Goal: Information Seeking & Learning: Learn about a topic

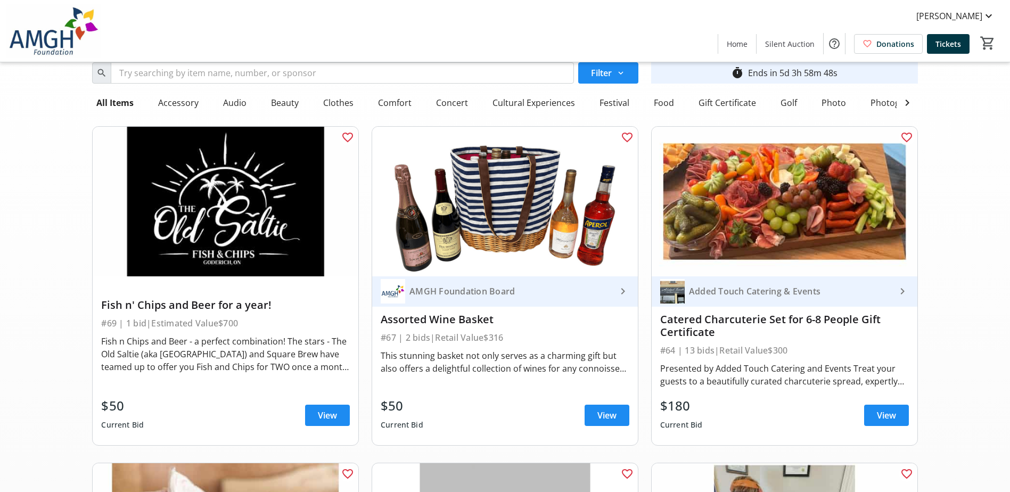
scroll to position [53, 0]
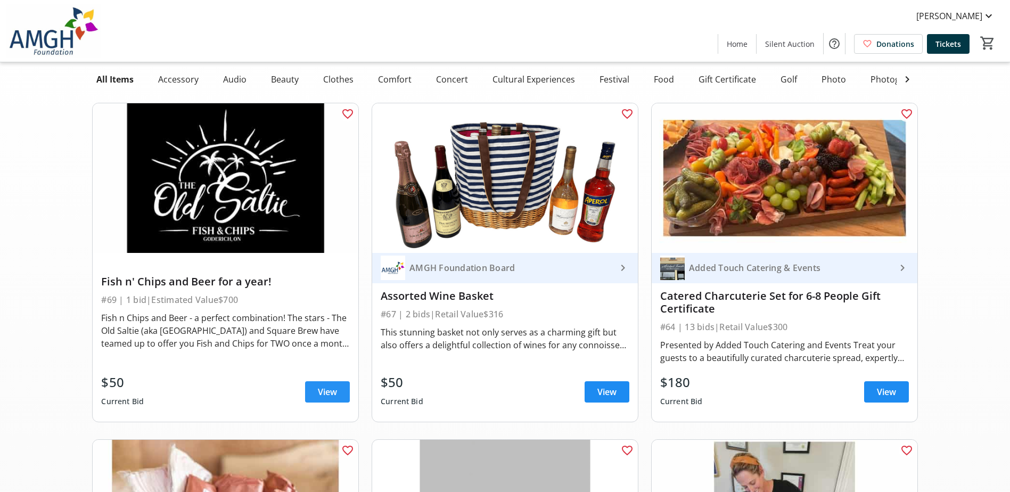
click at [332, 398] on span "View" at bounding box center [327, 392] width 19 height 13
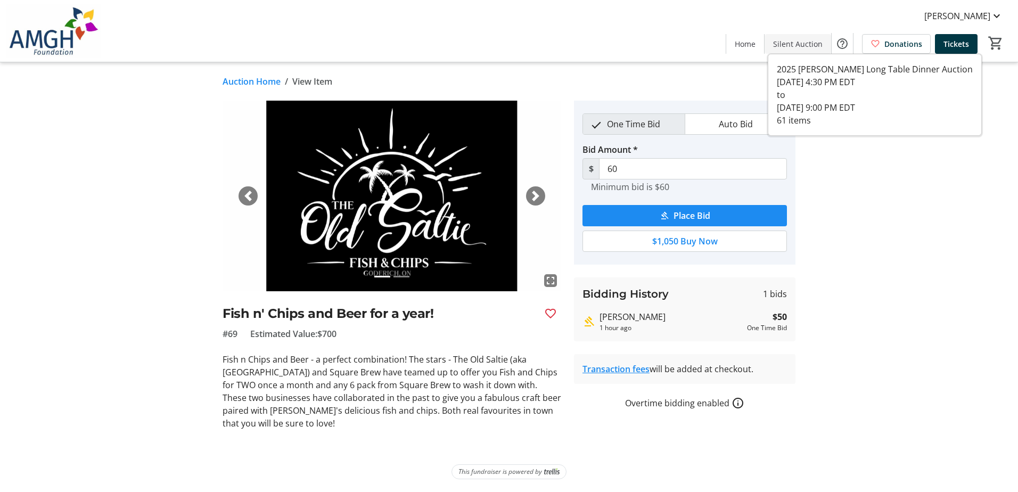
click at [808, 44] on span "Silent Auction" at bounding box center [798, 43] width 50 height 11
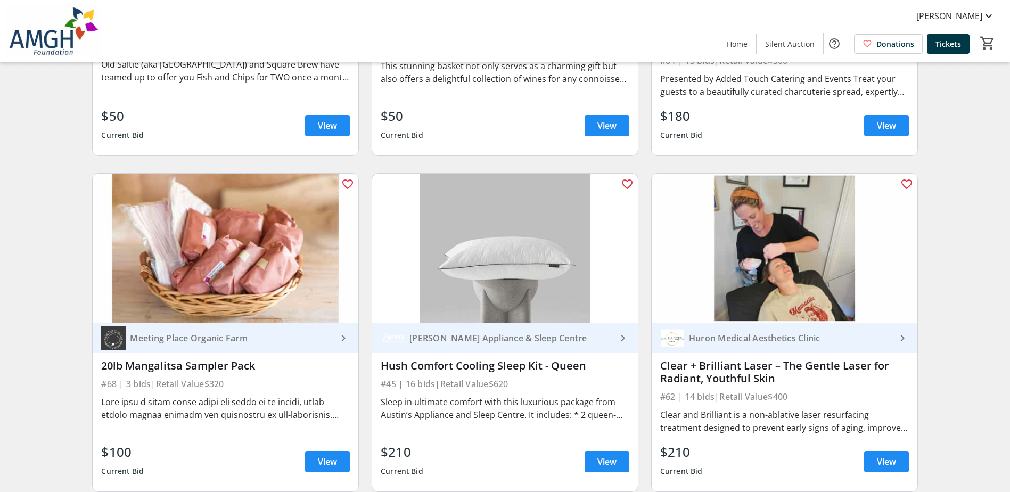
scroll to position [373, 0]
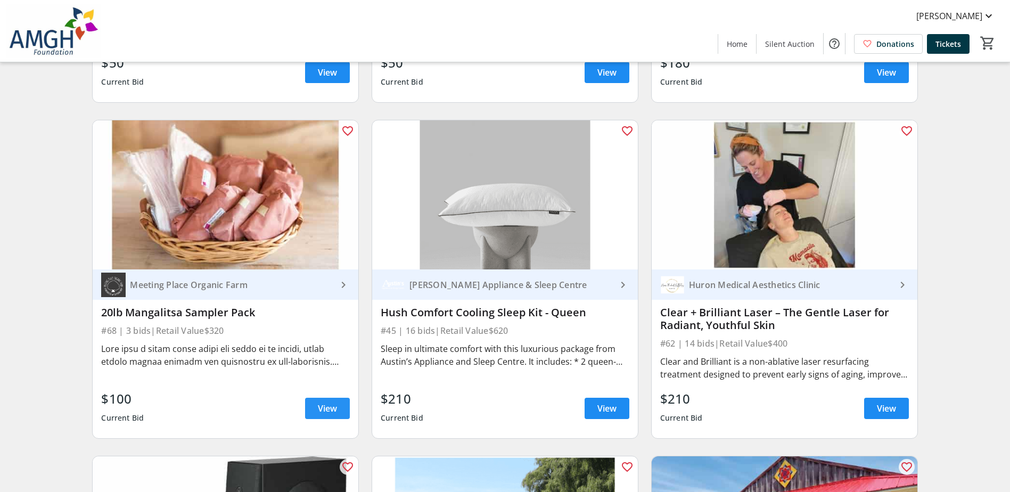
click at [322, 413] on span "View" at bounding box center [327, 408] width 19 height 13
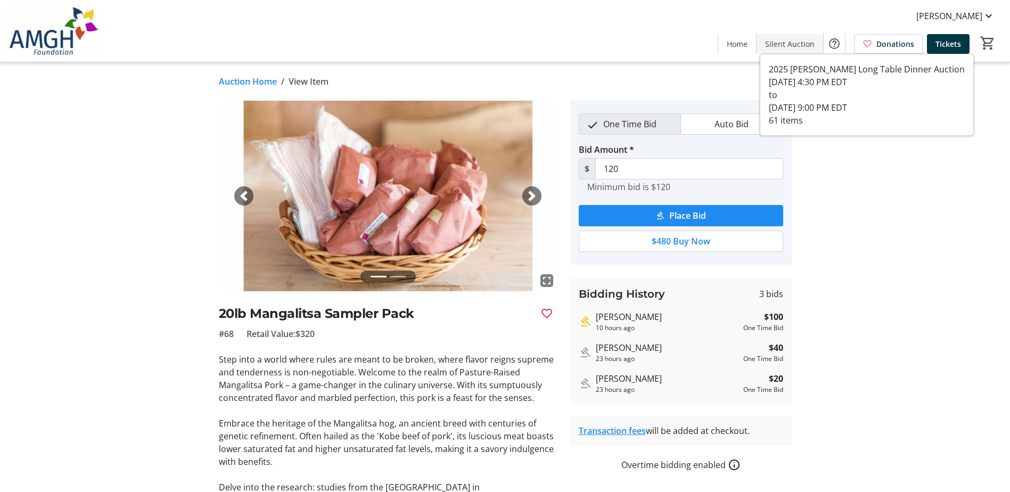
click at [796, 45] on span "Silent Auction" at bounding box center [790, 43] width 50 height 11
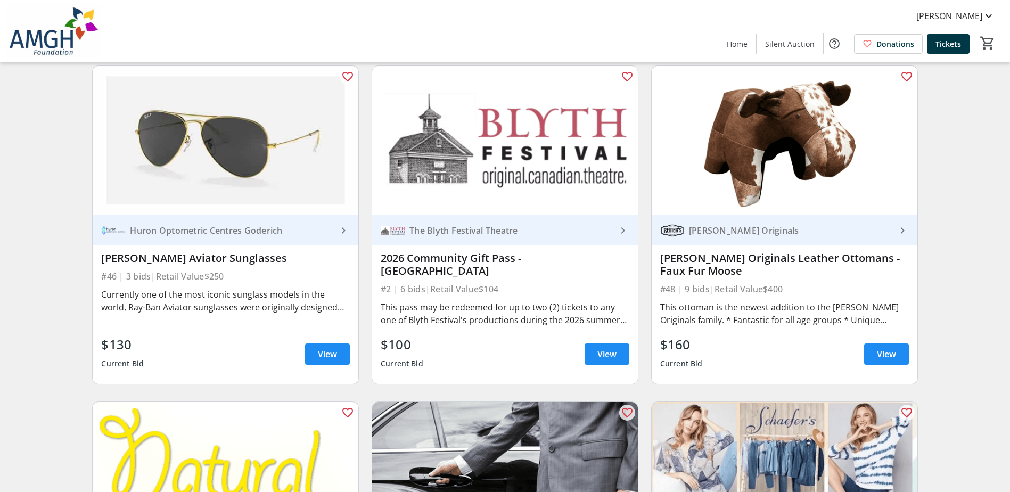
scroll to position [1118, 0]
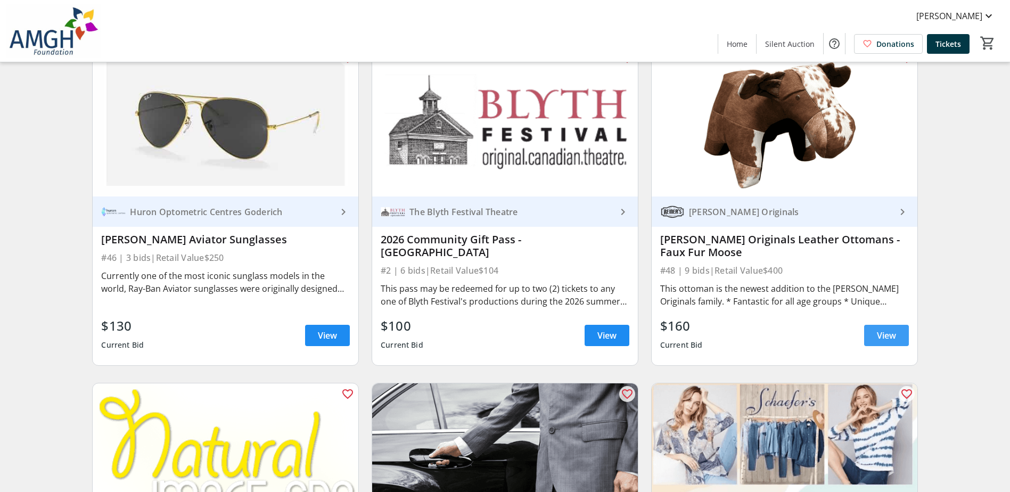
click at [882, 339] on span "View" at bounding box center [886, 335] width 19 height 13
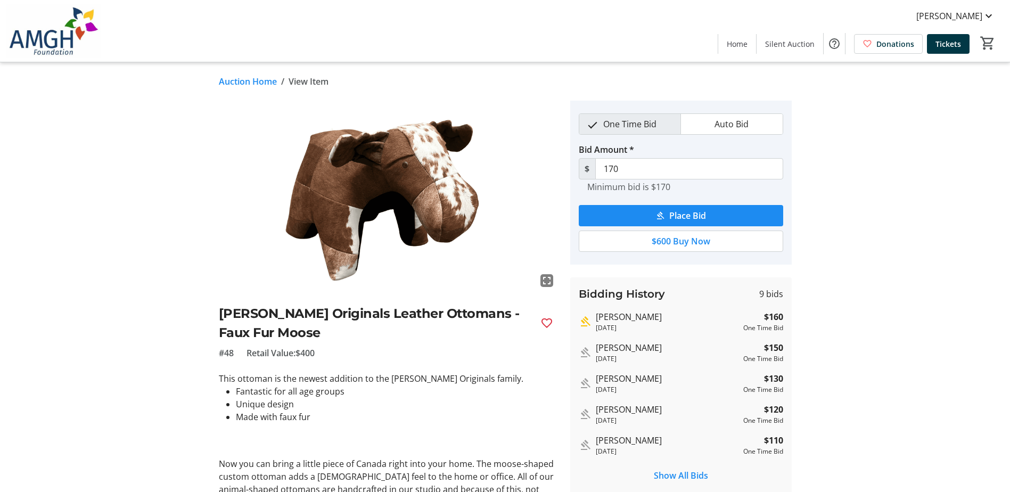
click at [244, 77] on link "Auction Home" at bounding box center [248, 81] width 58 height 13
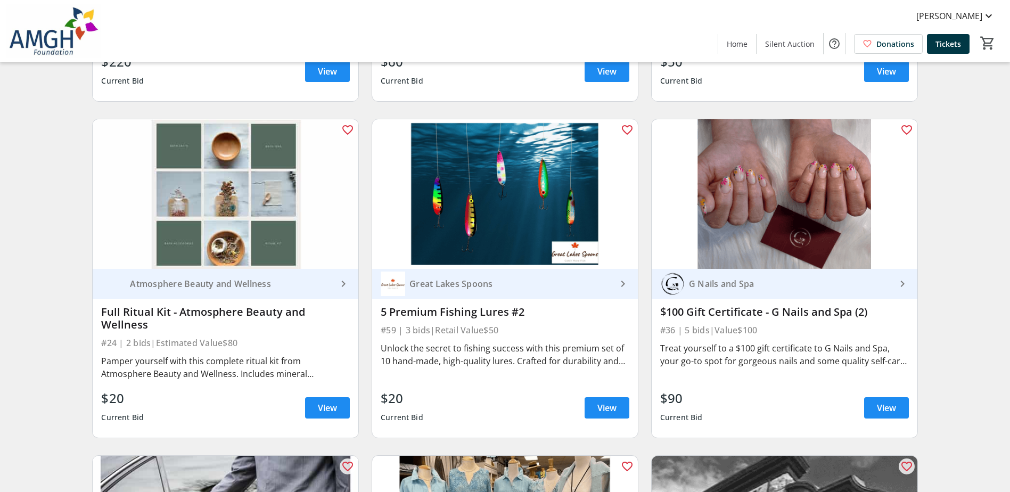
scroll to position [3408, 0]
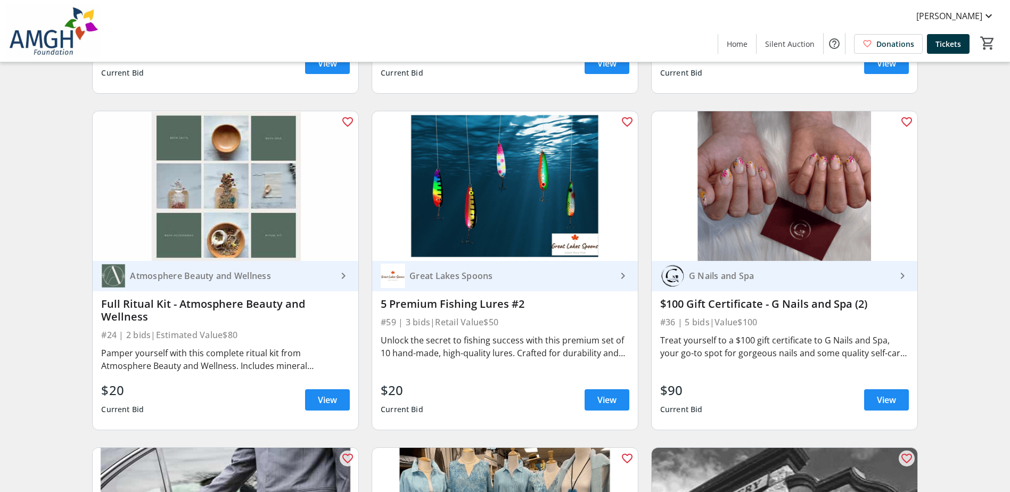
click at [250, 241] on img at bounding box center [226, 186] width 266 height 150
click at [248, 277] on div "Atmosphere Beauty and Wellness" at bounding box center [231, 275] width 211 height 11
click at [334, 403] on span "View" at bounding box center [327, 399] width 19 height 13
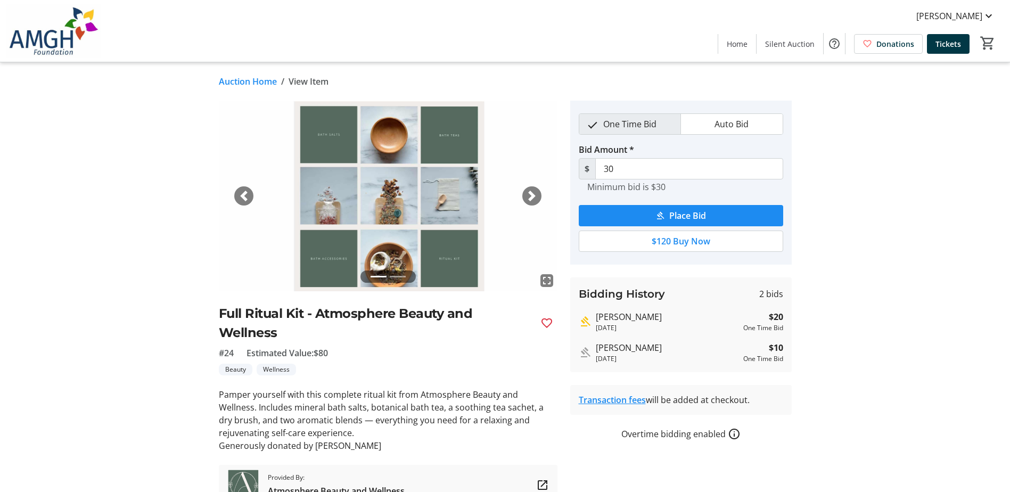
click at [540, 192] on div "Next" at bounding box center [531, 195] width 19 height 19
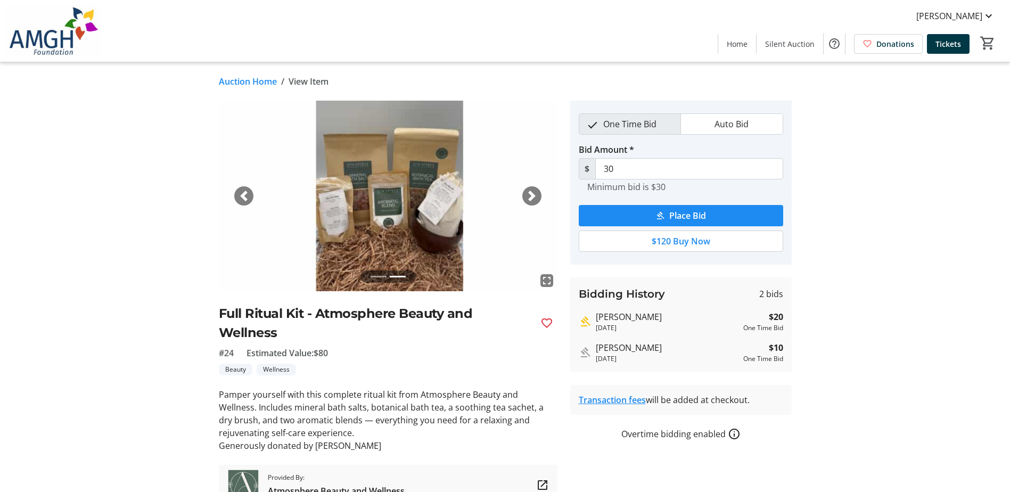
click at [532, 195] on span "button" at bounding box center [532, 196] width 11 height 11
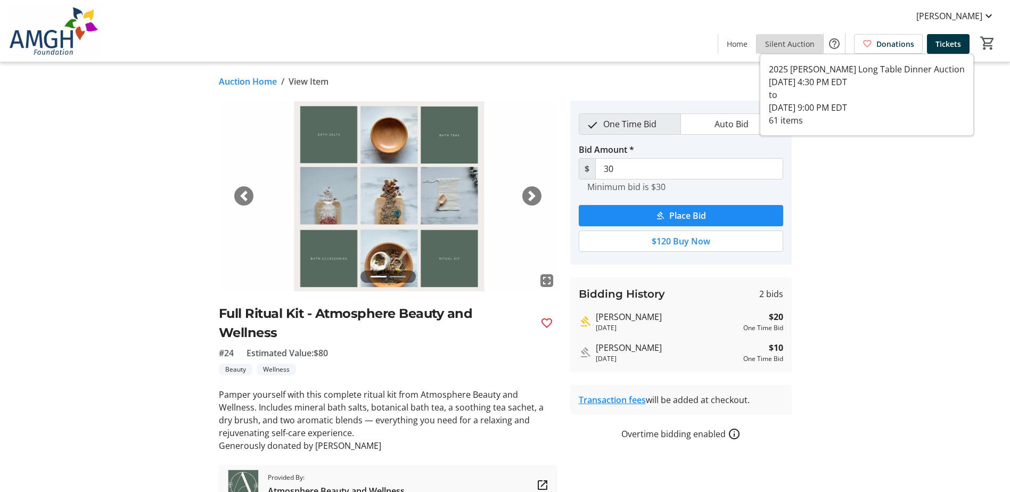
click at [809, 42] on span "Silent Auction" at bounding box center [790, 43] width 50 height 11
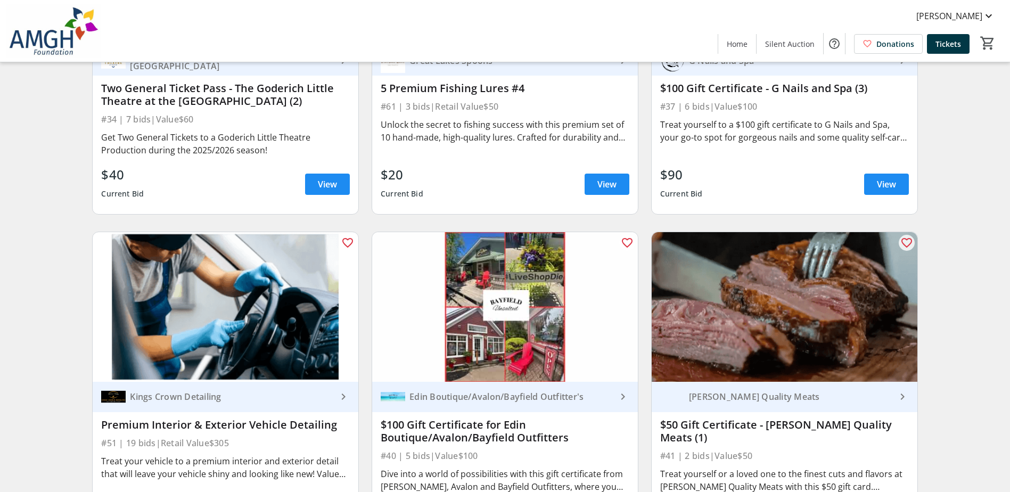
scroll to position [4632, 0]
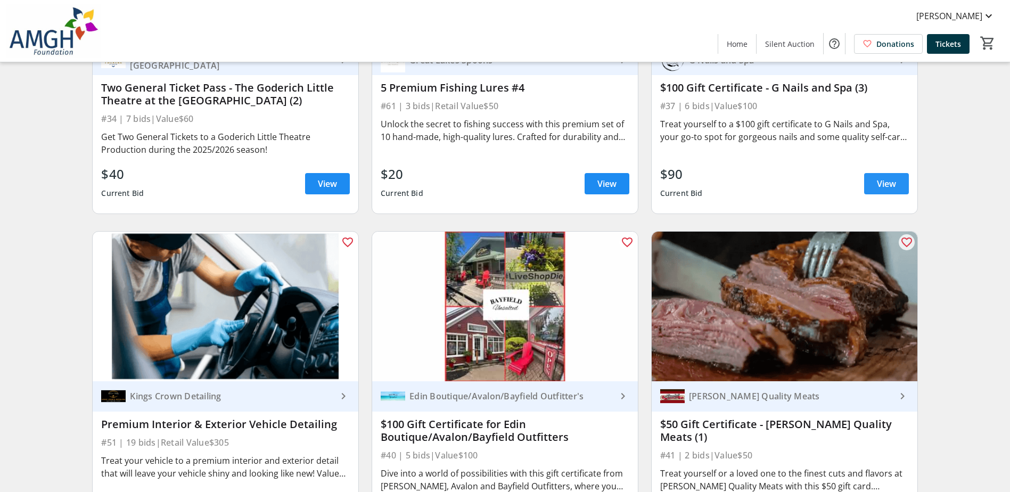
click at [897, 182] on span at bounding box center [886, 184] width 45 height 26
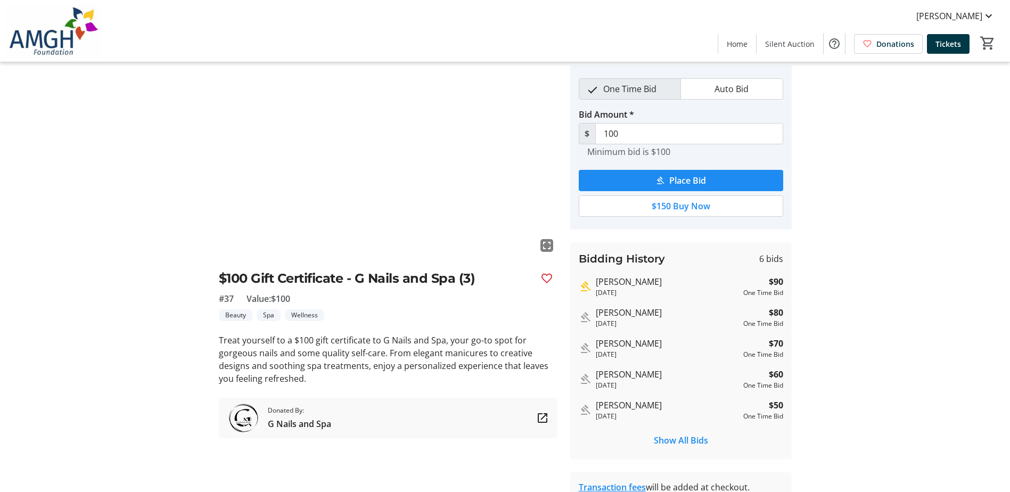
scroll to position [53, 0]
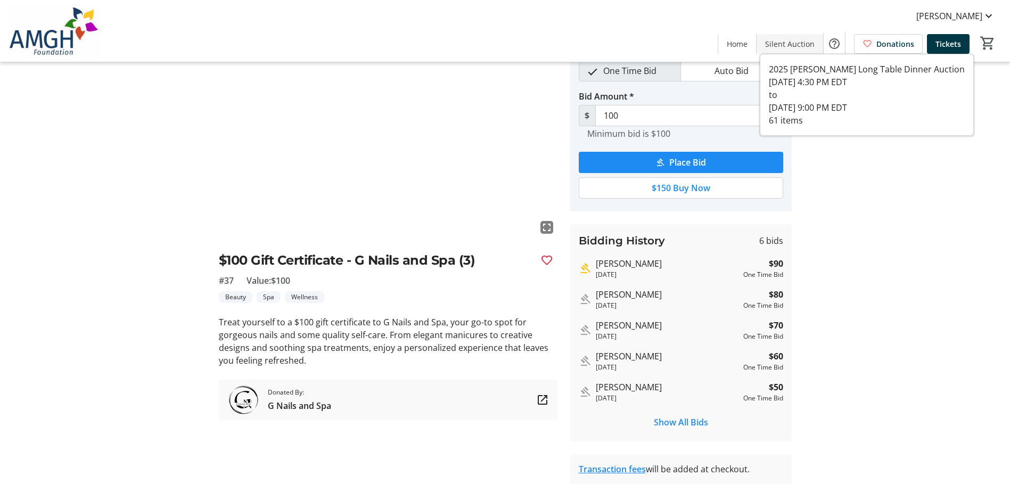
click at [788, 43] on span "Silent Auction" at bounding box center [790, 43] width 50 height 11
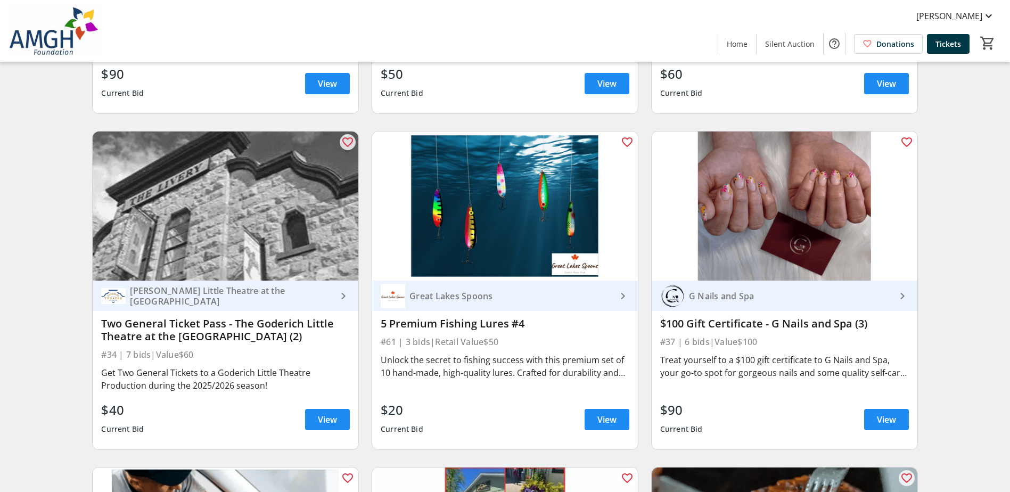
scroll to position [4260, 0]
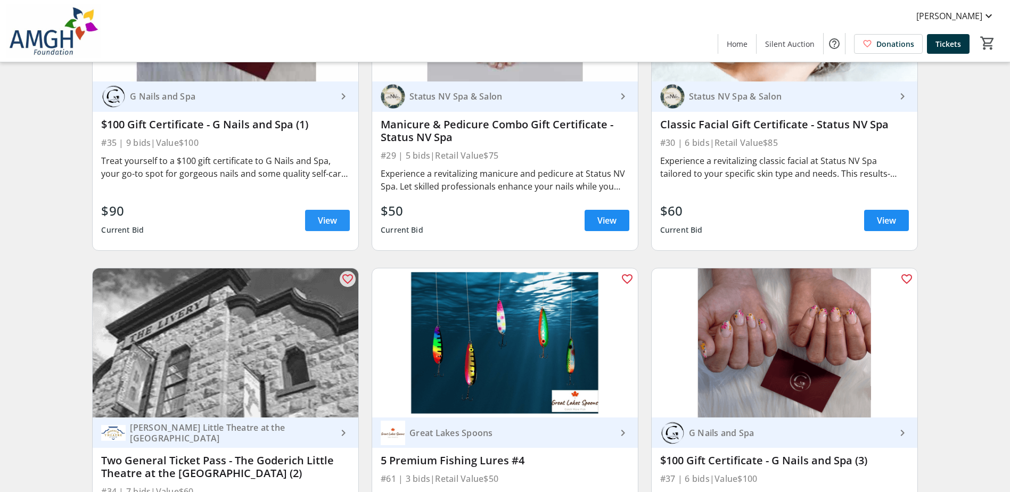
click at [342, 224] on span at bounding box center [327, 221] width 45 height 26
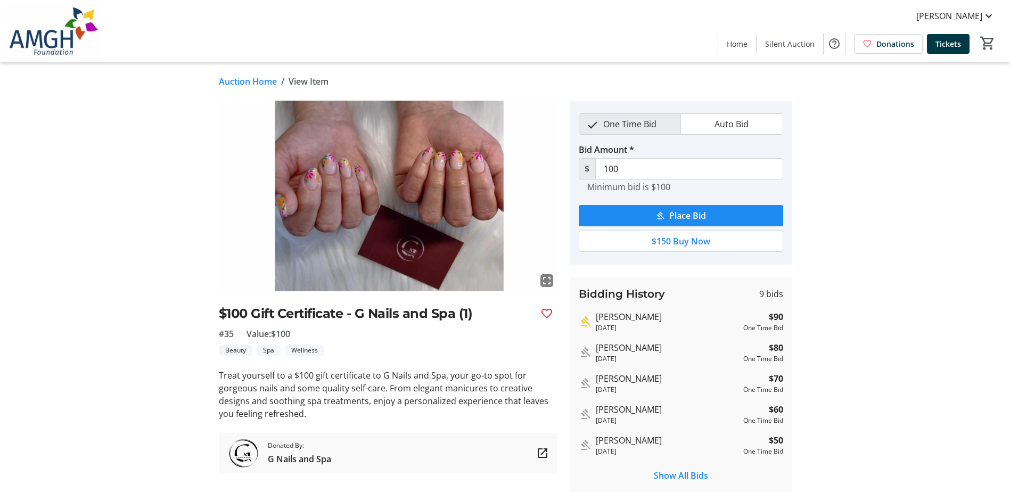
click at [242, 82] on link "Auction Home" at bounding box center [248, 81] width 58 height 13
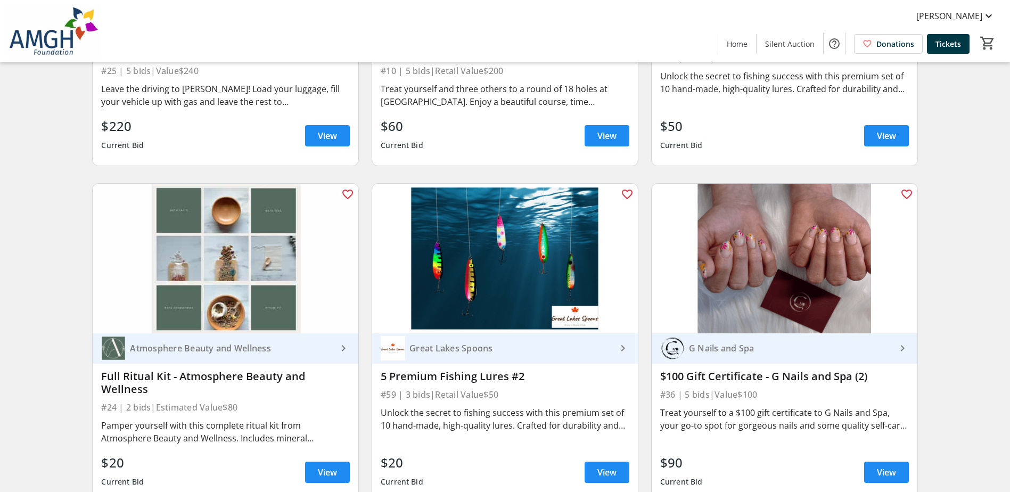
scroll to position [3514, 0]
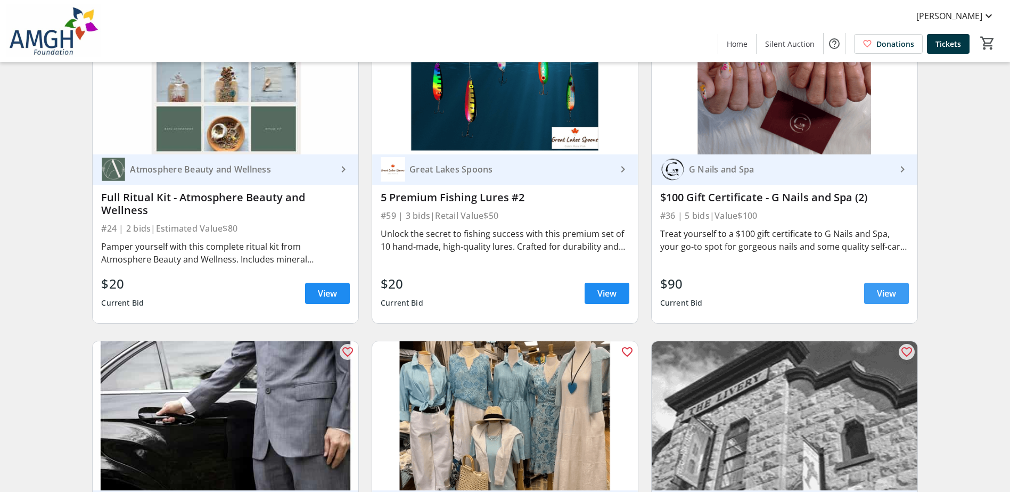
click at [884, 300] on span "View" at bounding box center [886, 293] width 19 height 13
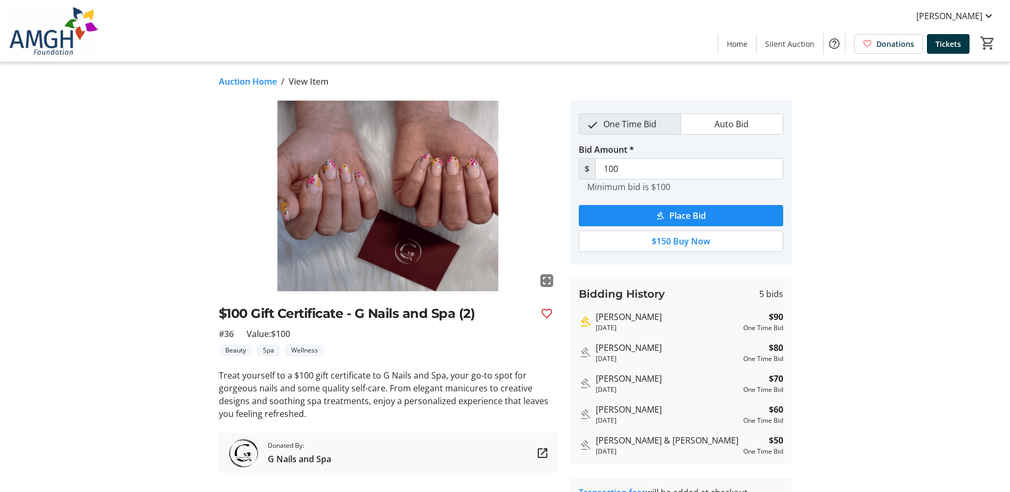
click at [255, 78] on link "Auction Home" at bounding box center [248, 81] width 58 height 13
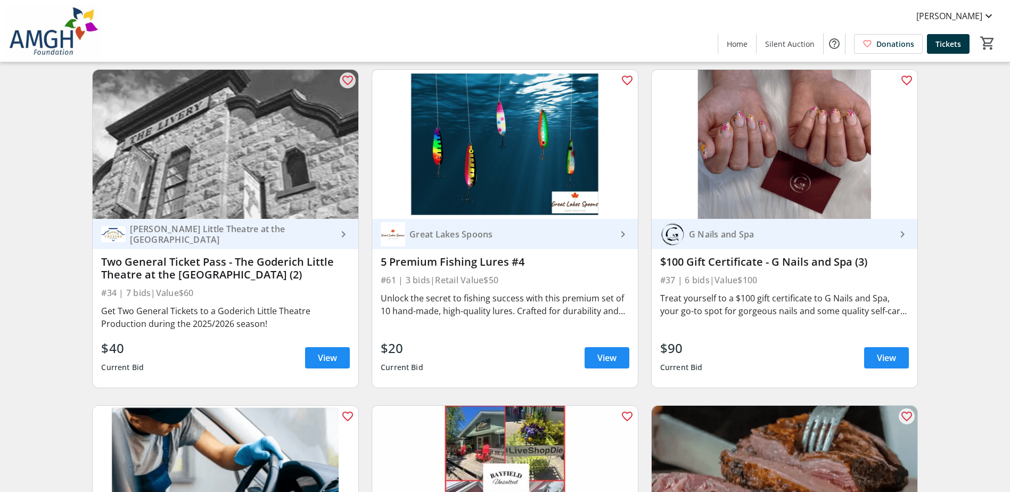
scroll to position [4473, 0]
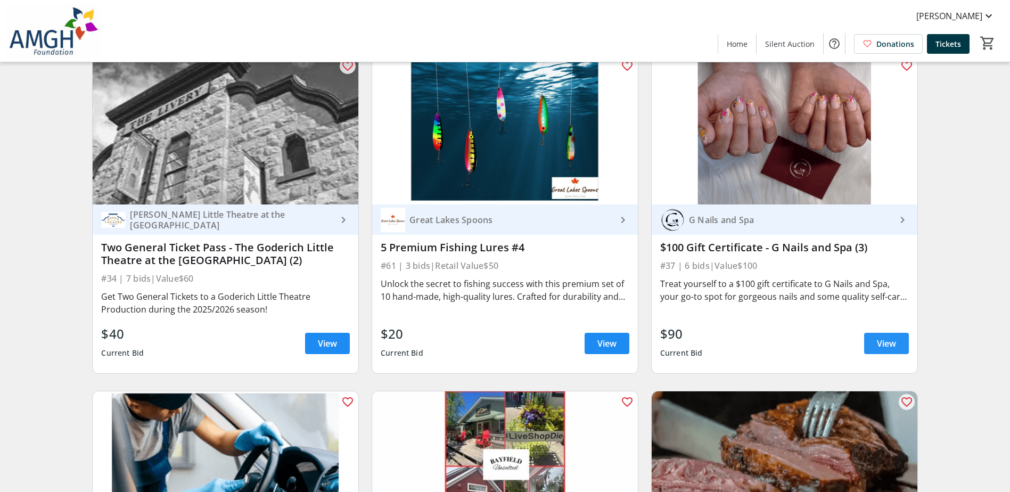
click at [883, 347] on span "View" at bounding box center [886, 343] width 19 height 13
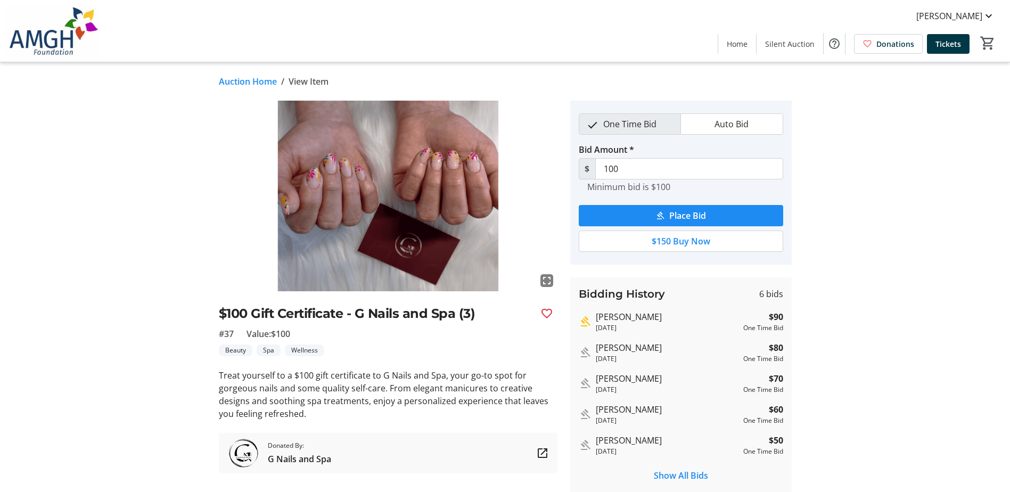
click at [235, 82] on link "Auction Home" at bounding box center [248, 81] width 58 height 13
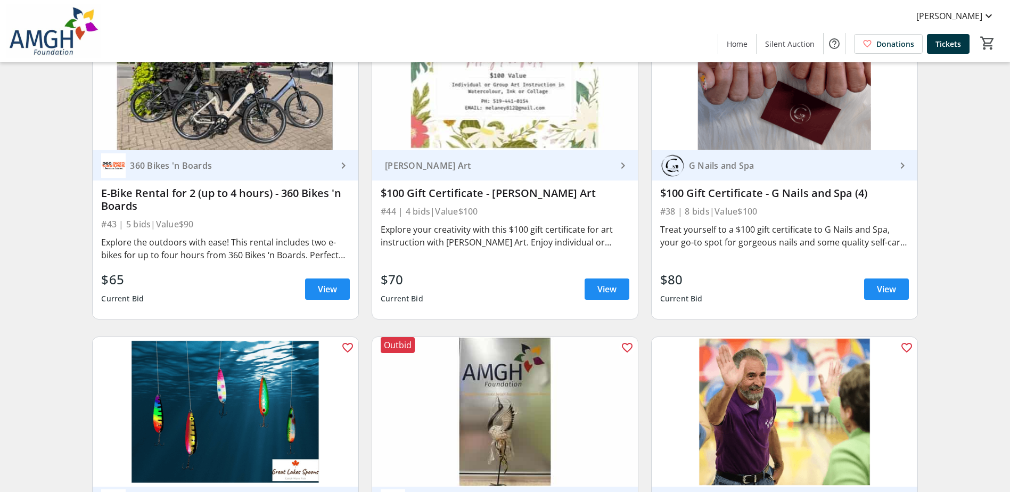
scroll to position [5218, 0]
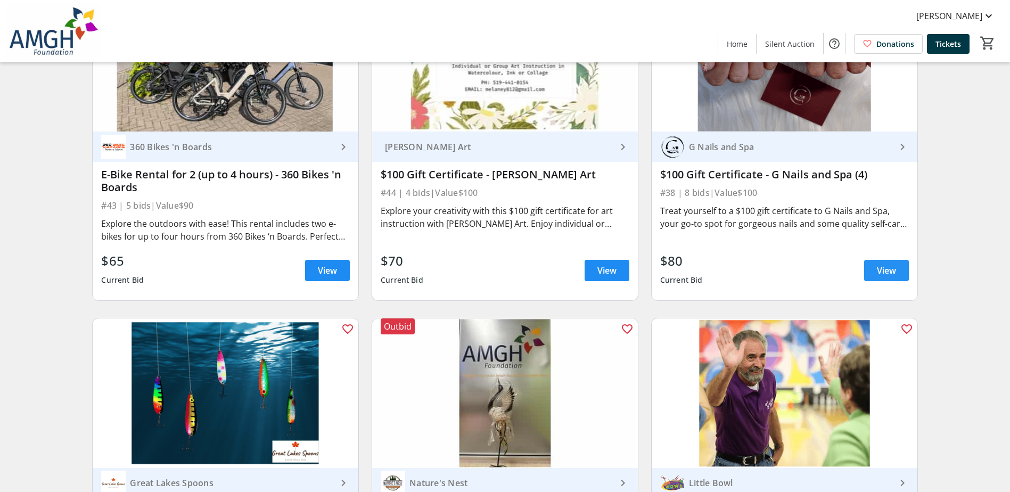
click at [870, 280] on span at bounding box center [886, 271] width 45 height 26
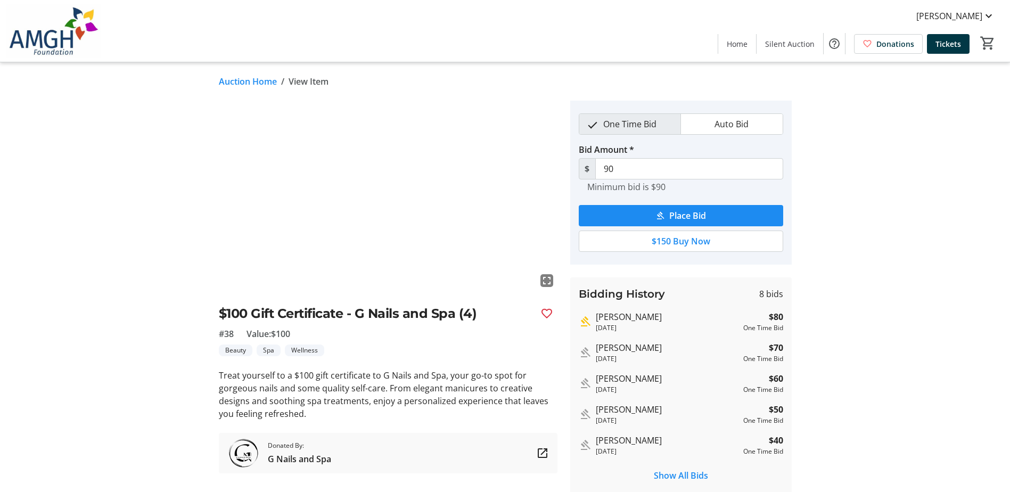
click at [256, 79] on link "Auction Home" at bounding box center [248, 81] width 58 height 13
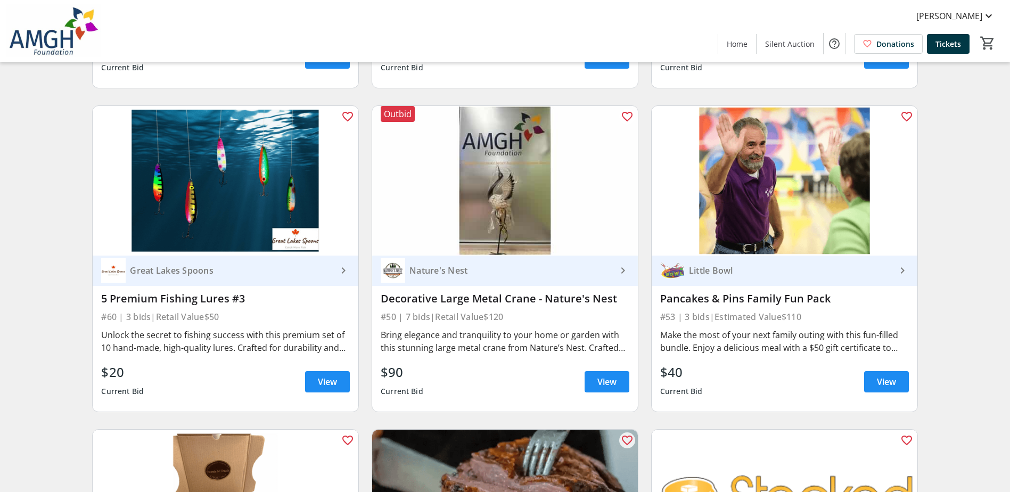
scroll to position [5431, 0]
click at [600, 388] on span "View" at bounding box center [606, 381] width 19 height 13
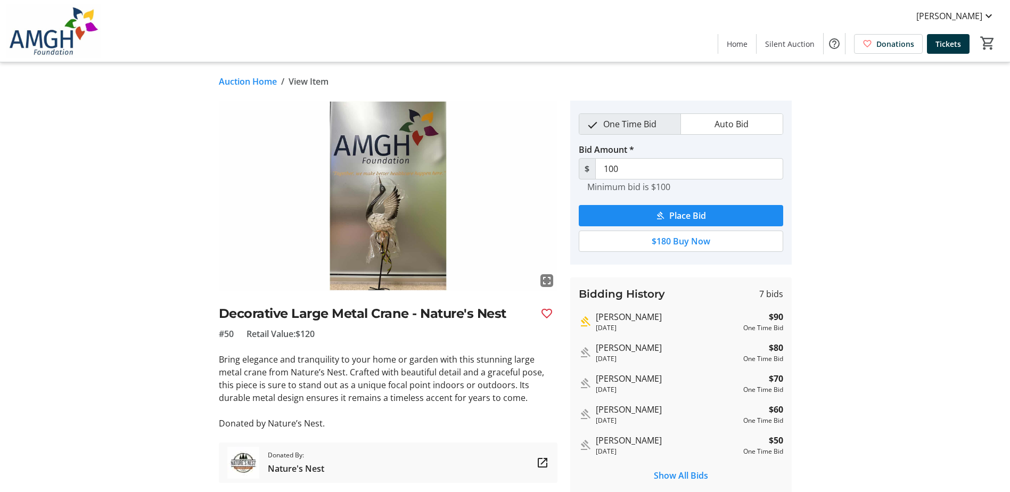
click at [244, 80] on link "Auction Home" at bounding box center [248, 81] width 58 height 13
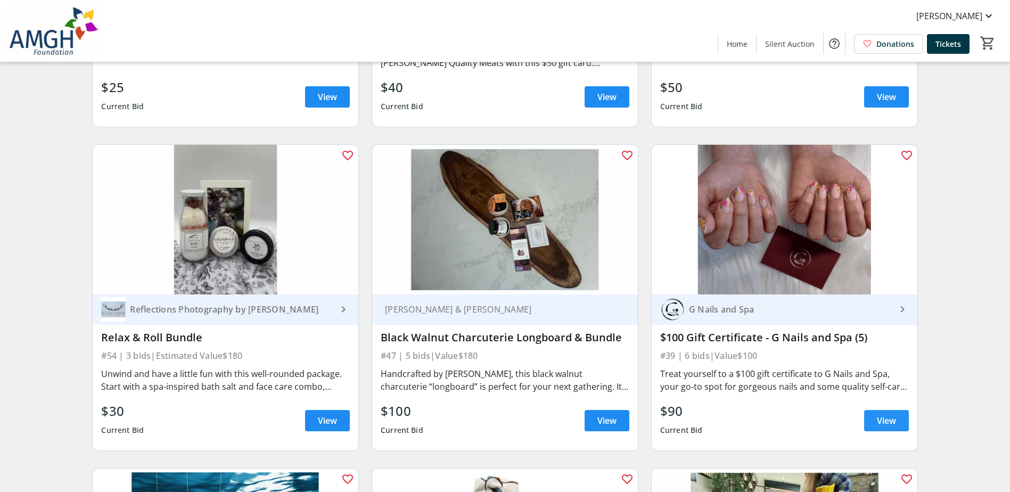
scroll to position [6070, 0]
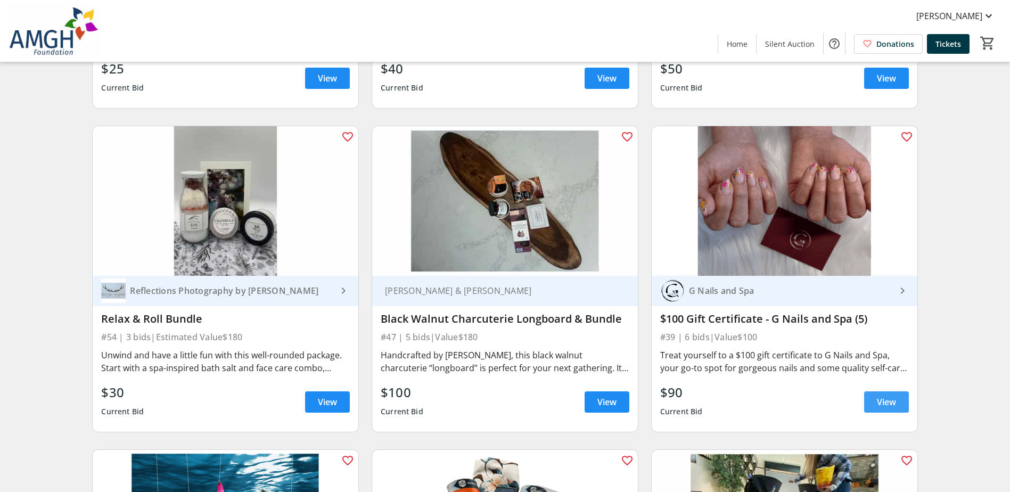
click at [886, 401] on span at bounding box center [886, 402] width 45 height 26
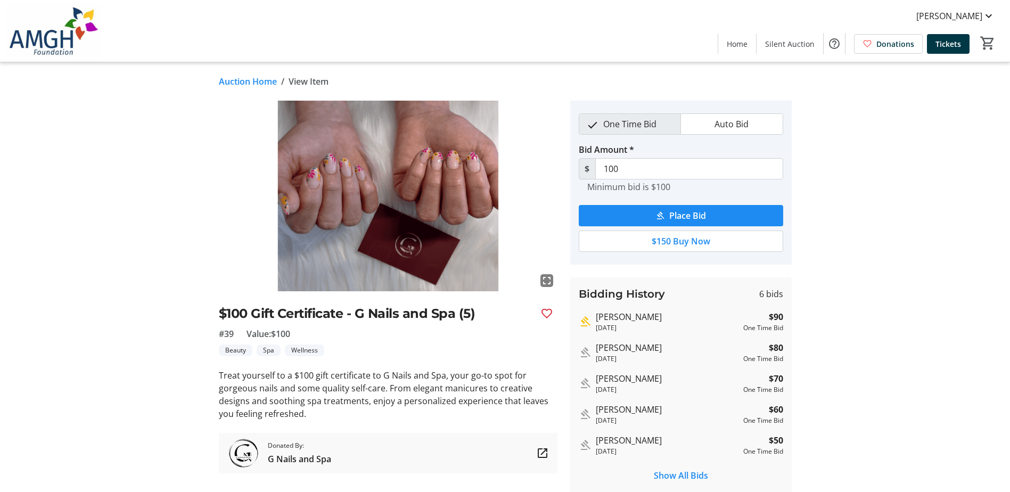
click at [237, 82] on link "Auction Home" at bounding box center [248, 81] width 58 height 13
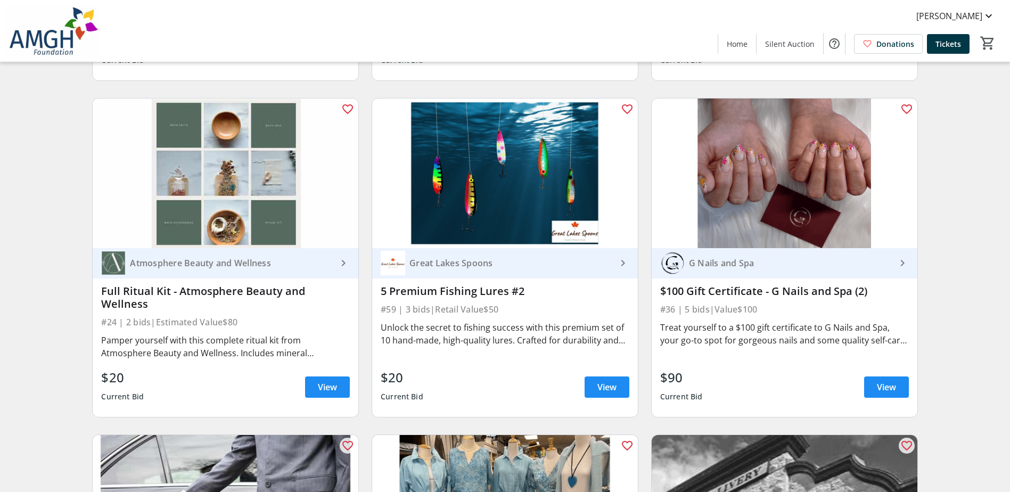
scroll to position [3407, 0]
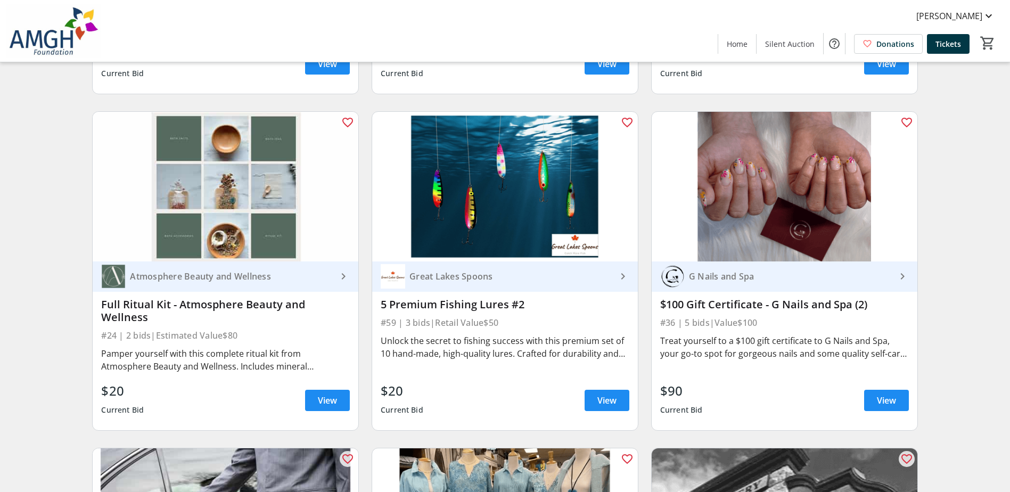
click at [329, 401] on link "View" at bounding box center [327, 400] width 45 height 21
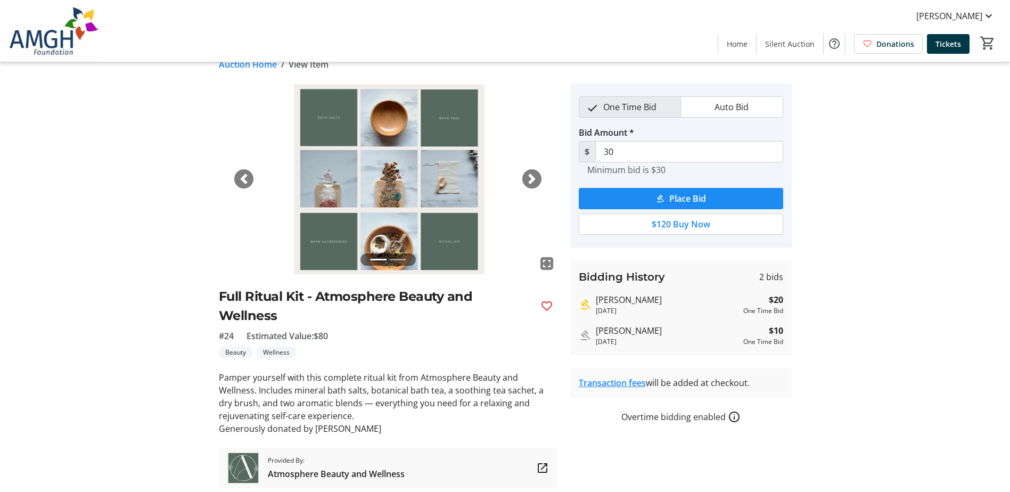
scroll to position [1, 0]
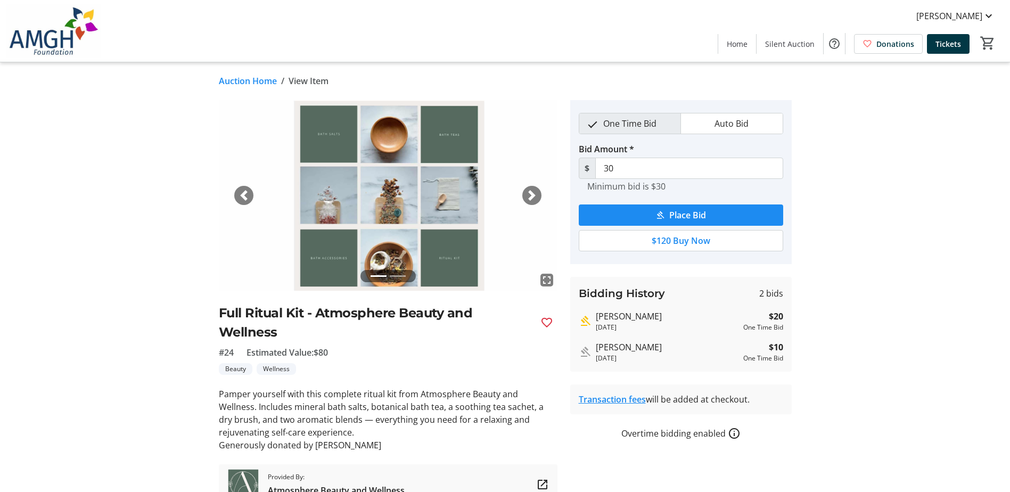
click at [546, 281] on mat-icon "fullscreen" at bounding box center [546, 280] width 13 height 13
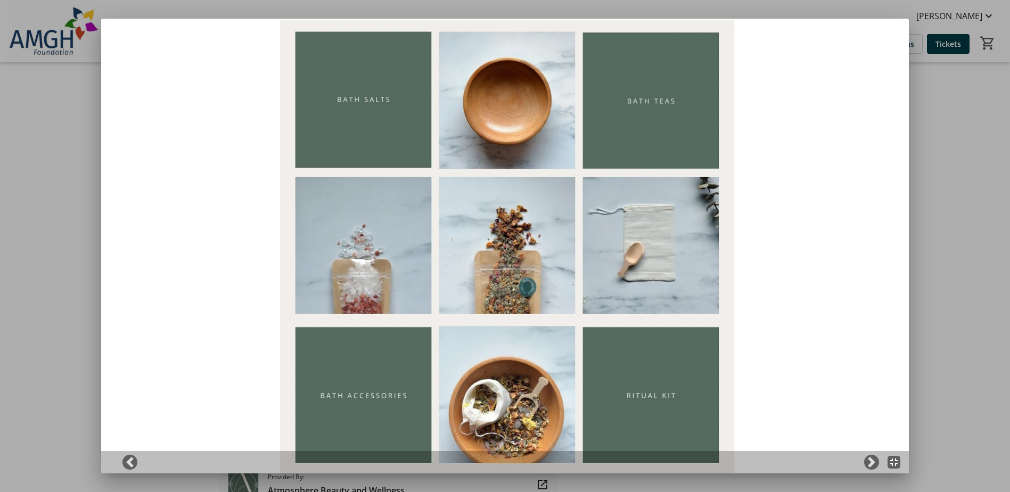
scroll to position [0, 0]
click at [874, 463] on span at bounding box center [871, 462] width 11 height 11
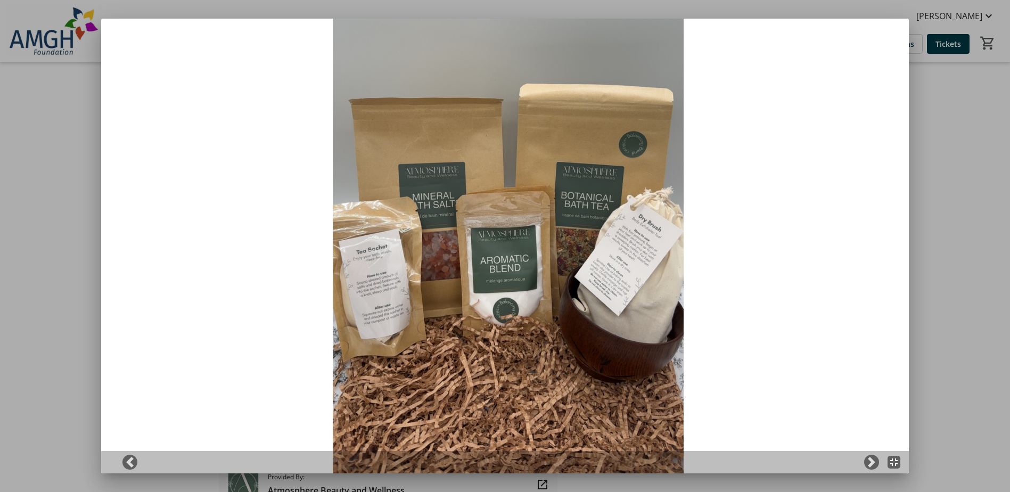
drag, startPoint x: 529, startPoint y: 283, endPoint x: 835, endPoint y: 255, distance: 307.5
click at [826, 263] on img at bounding box center [505, 246] width 808 height 455
click at [913, 236] on div at bounding box center [505, 246] width 1010 height 492
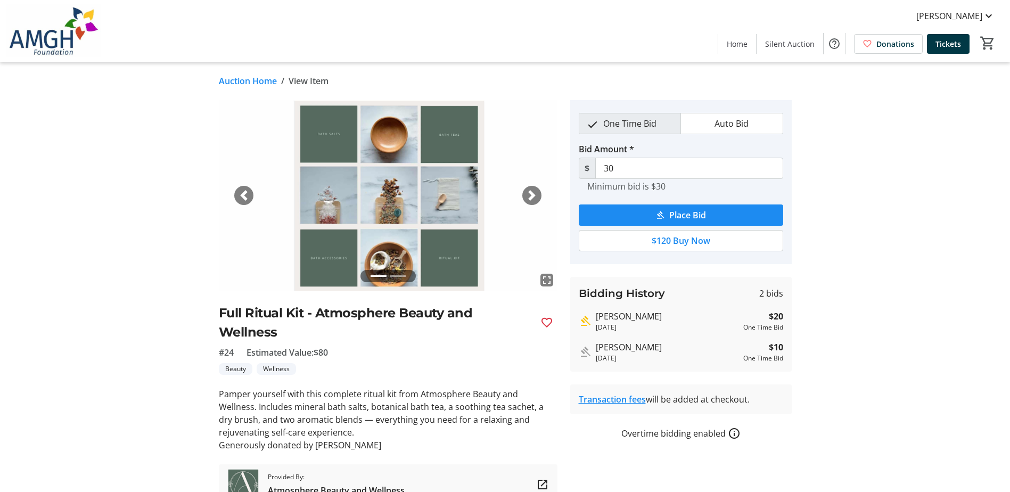
scroll to position [1, 0]
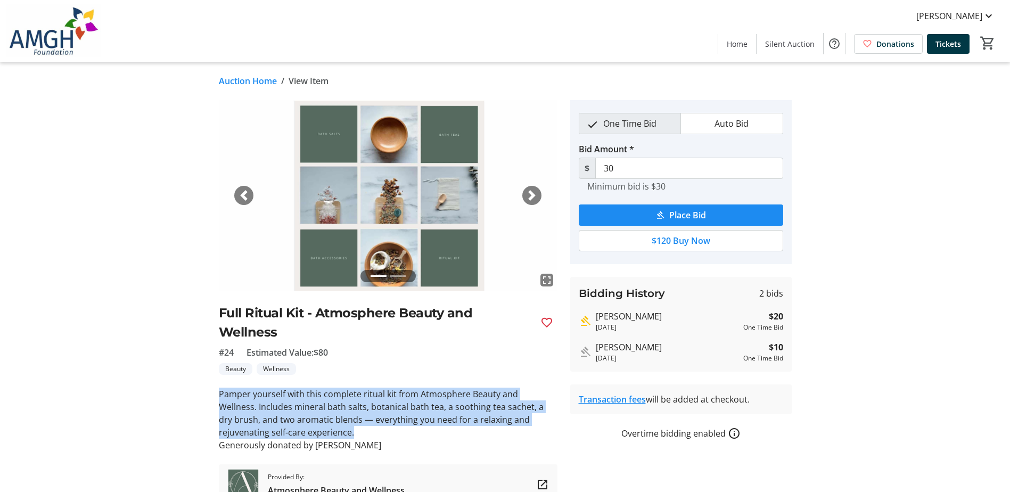
drag, startPoint x: 294, startPoint y: 433, endPoint x: 218, endPoint y: 394, distance: 85.0
click at [219, 394] on p "Pamper yourself with this complete ritual kit from Atmosphere Beauty and Wellne…" at bounding box center [388, 413] width 339 height 51
copy p "Pamper yourself with this complete ritual kit from Atmosphere Beauty and Wellne…"
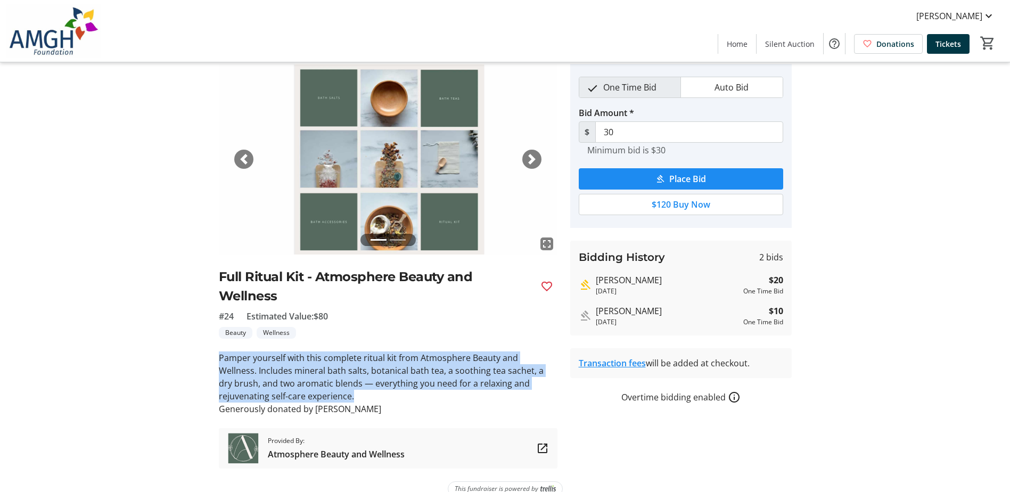
scroll to position [54, 0]
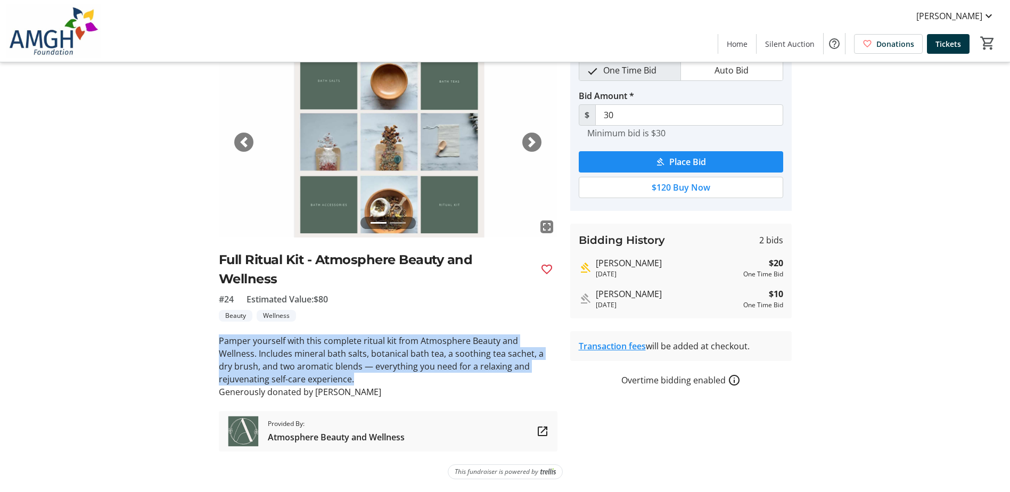
click at [333, 435] on span "Atmosphere Beauty and Wellness" at bounding box center [336, 437] width 137 height 13
click at [792, 43] on span "Silent Auction" at bounding box center [790, 43] width 50 height 11
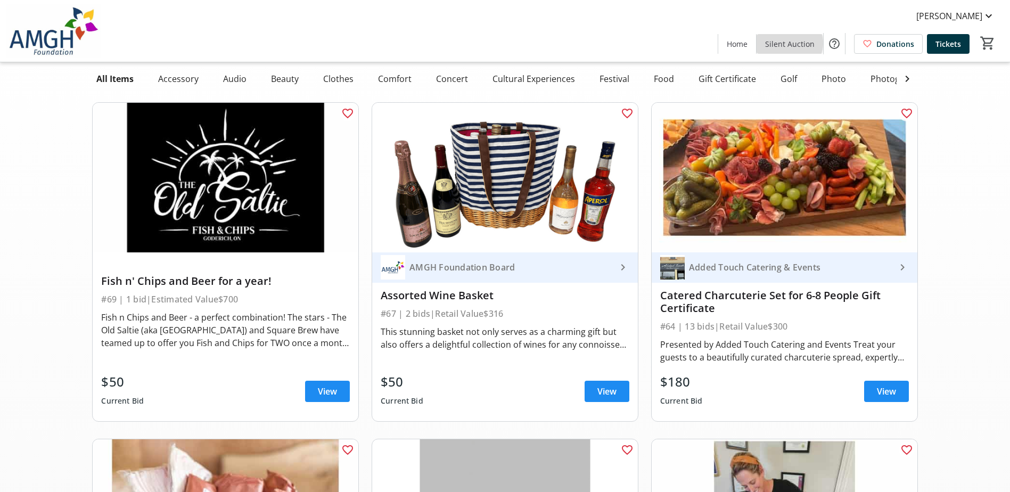
scroll to position [3407, 0]
